Goal: Find specific page/section: Find specific page/section

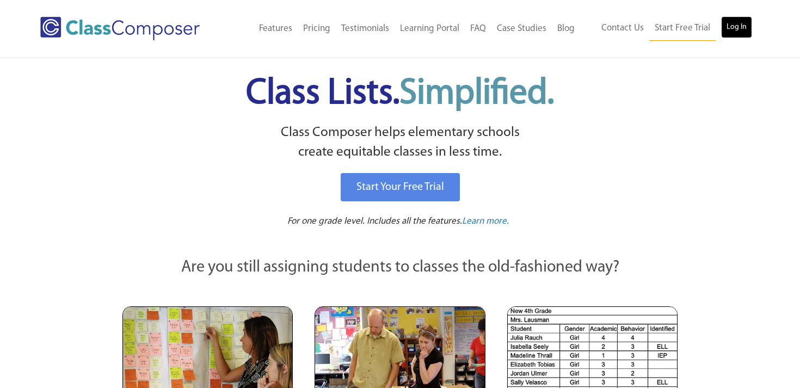
click at [727, 29] on link "Log In" at bounding box center [736, 27] width 31 height 22
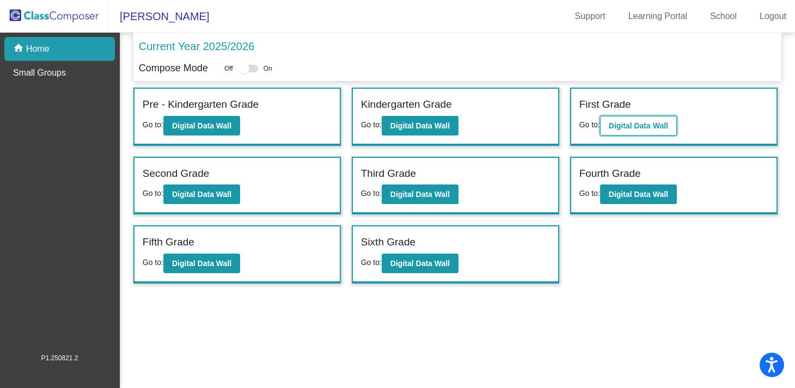
click at [647, 127] on b "Digital Data Wall" at bounding box center [637, 125] width 59 height 9
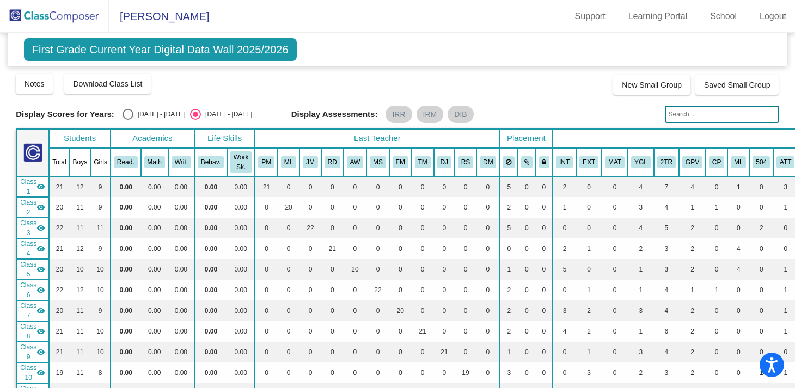
click at [683, 114] on input "text" at bounding box center [721, 114] width 114 height 17
type input "elayna"
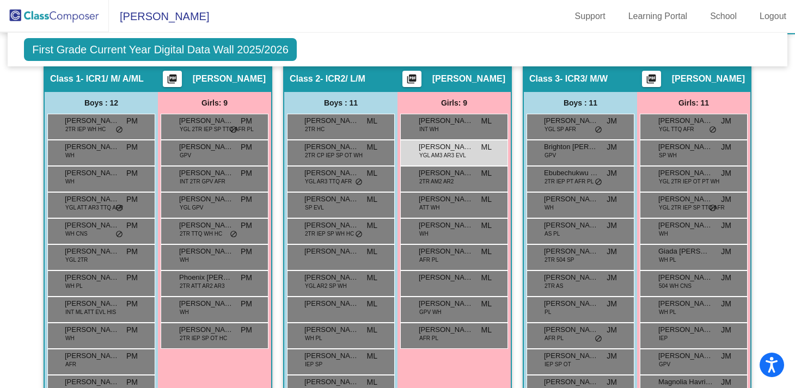
scroll to position [401, 0]
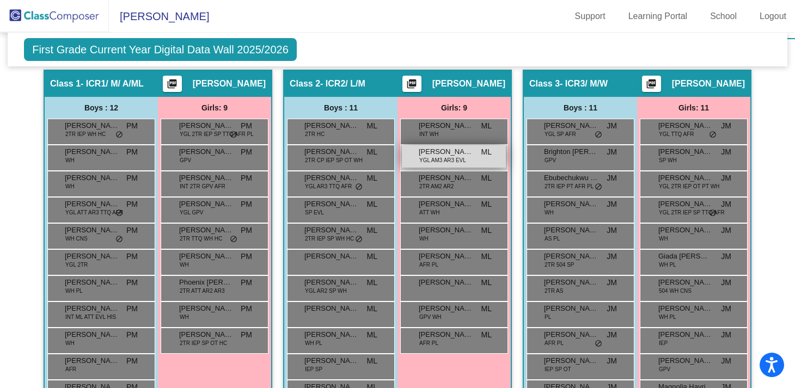
click at [455, 157] on span "YGL AM3 AR3 EVL" at bounding box center [442, 160] width 47 height 8
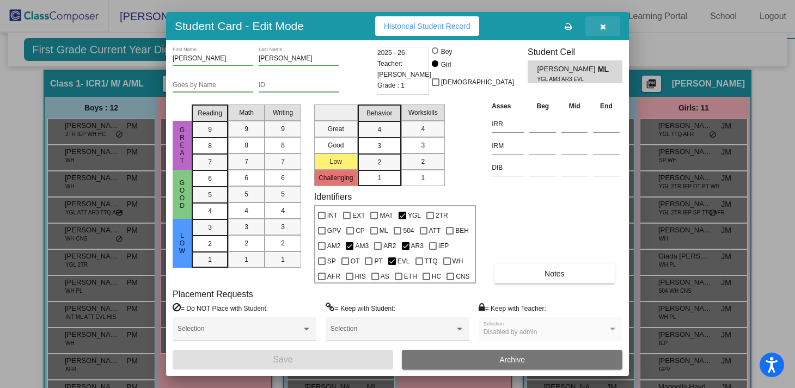
click at [606, 27] on button "button" at bounding box center [602, 26] width 35 height 20
